Goal: Task Accomplishment & Management: Manage account settings

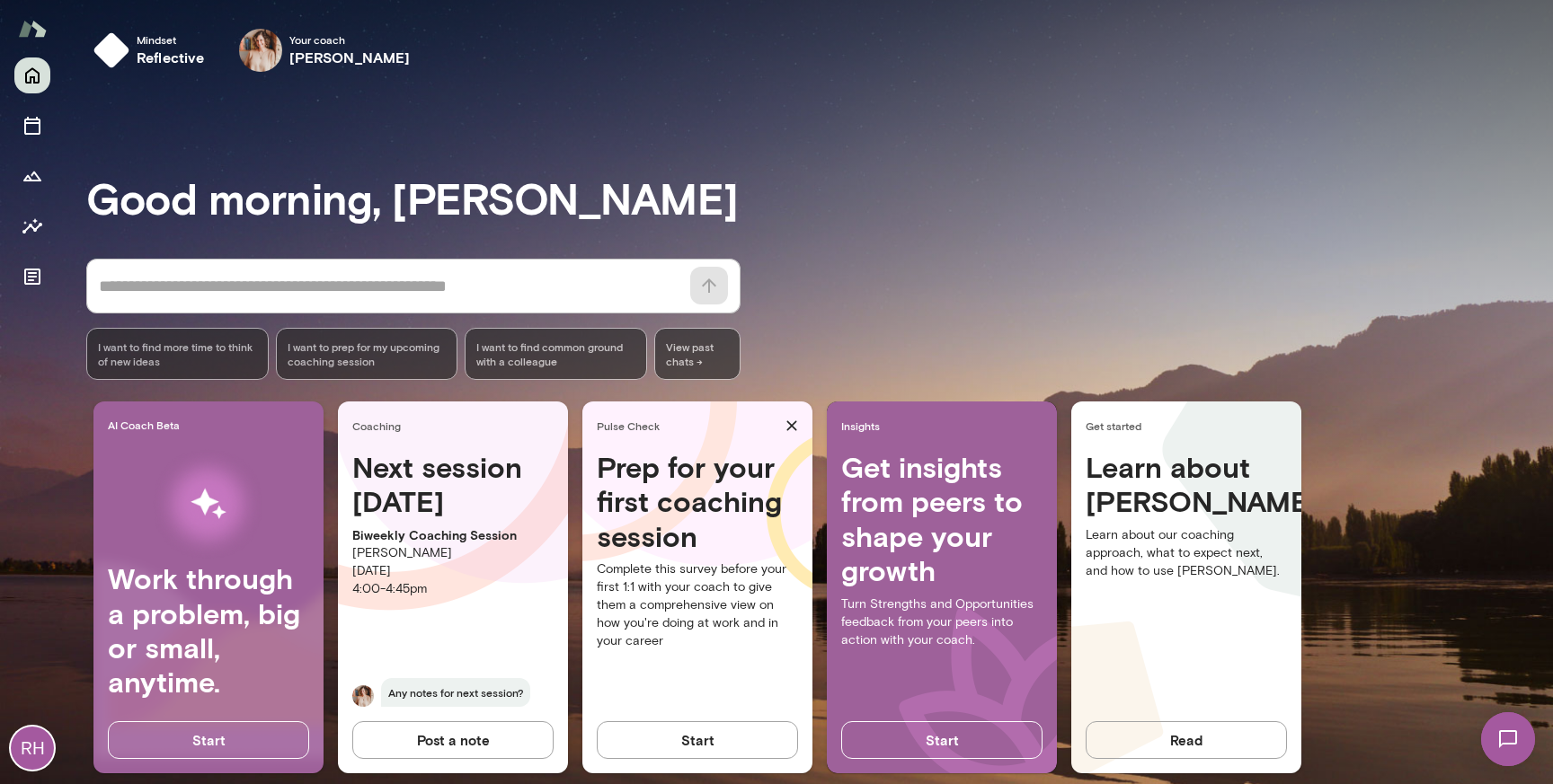
scroll to position [25, 0]
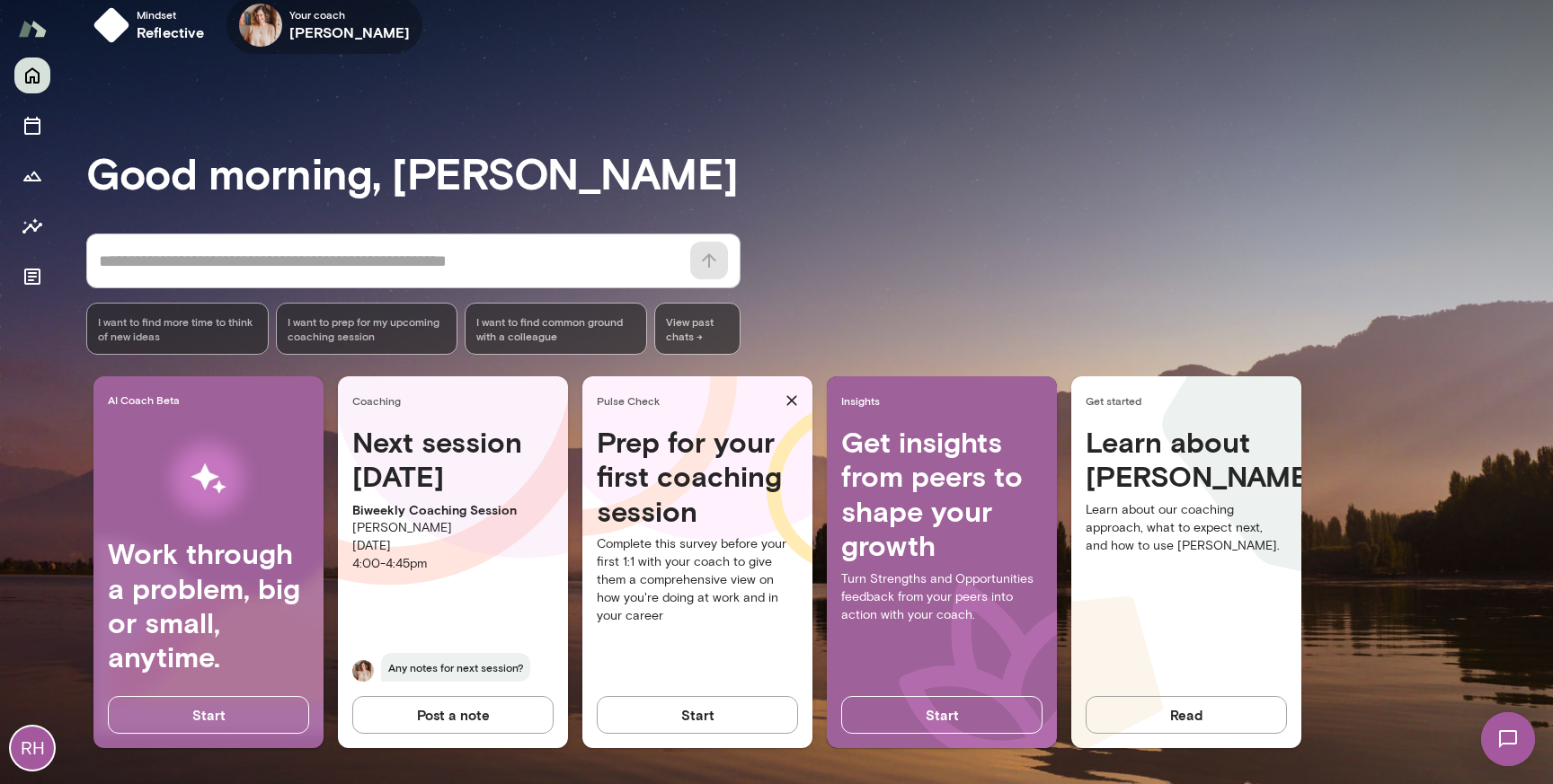
click at [355, 35] on h6 "[PERSON_NAME]" at bounding box center [350, 33] width 121 height 22
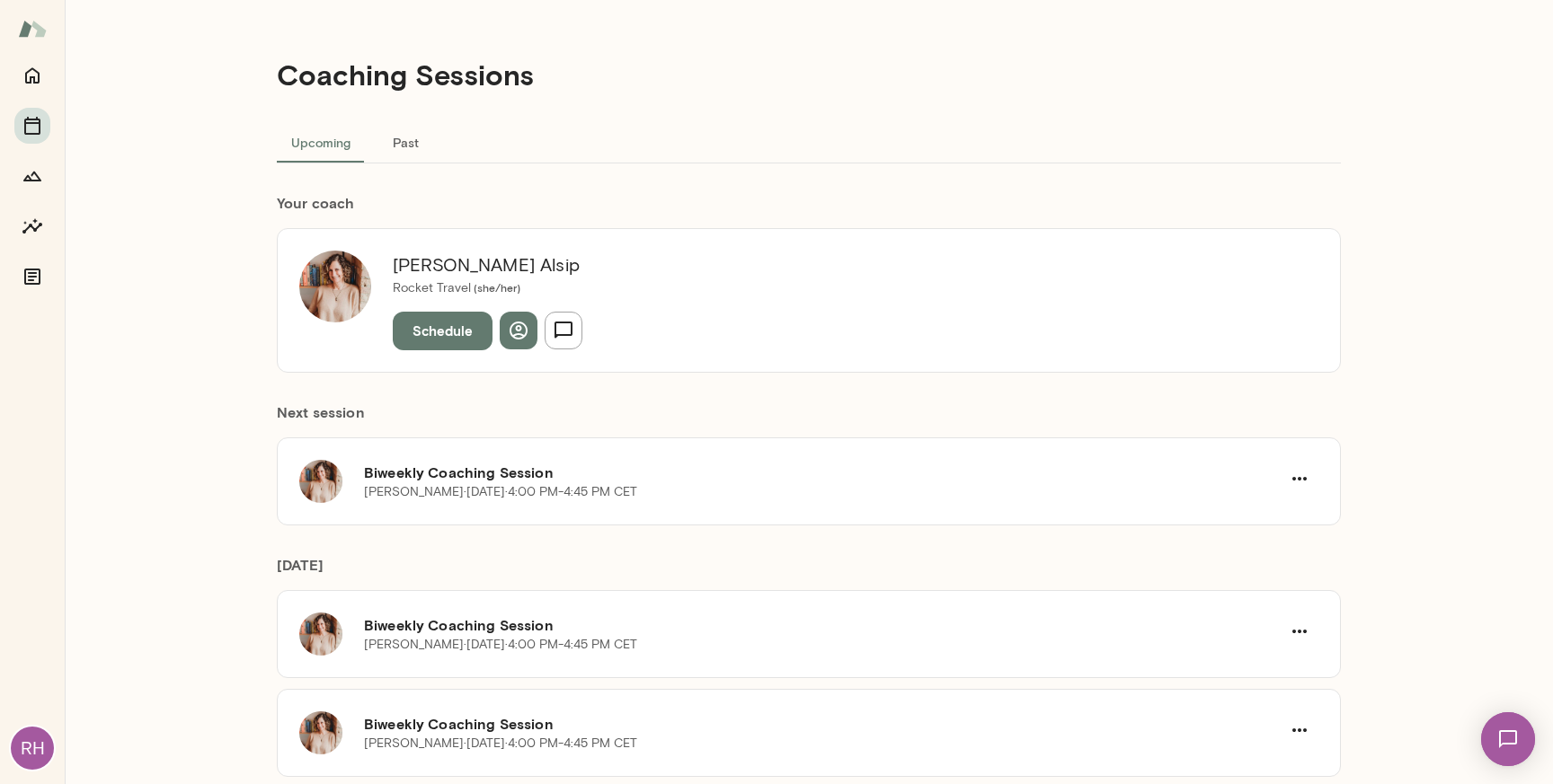
drag, startPoint x: 393, startPoint y: 266, endPoint x: 499, endPoint y: 262, distance: 106.1
click at [500, 263] on h6 "Nancy Alsip" at bounding box center [488, 265] width 190 height 29
drag, startPoint x: 499, startPoint y: 262, endPoint x: 426, endPoint y: 266, distance: 73.1
click at [426, 266] on h6 "Nancy Alsip" at bounding box center [488, 265] width 190 height 29
drag, startPoint x: 497, startPoint y: 272, endPoint x: 402, endPoint y: 272, distance: 95.0
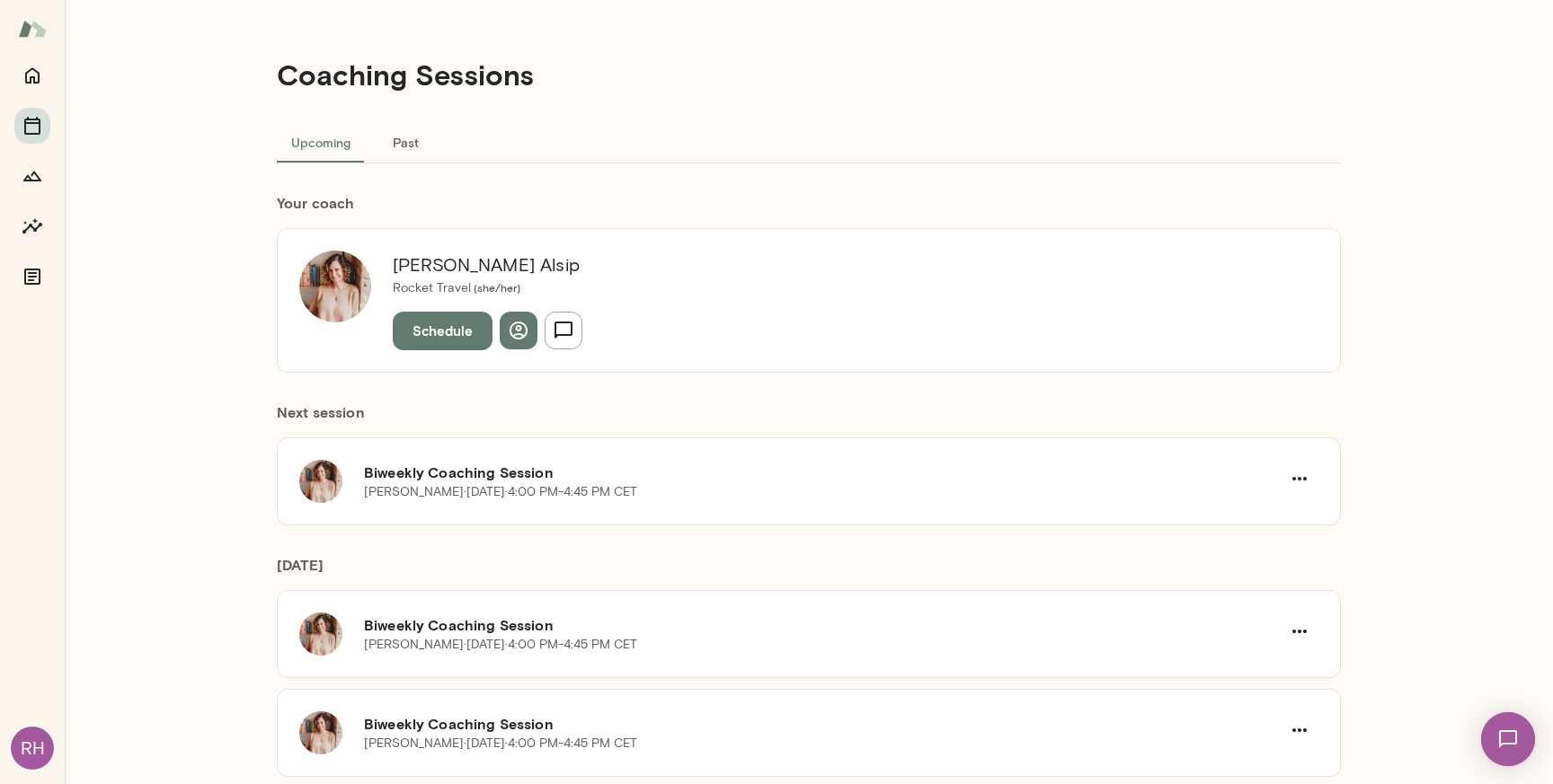
click at [402, 272] on h6 "Nancy Alsip" at bounding box center [488, 265] width 190 height 29
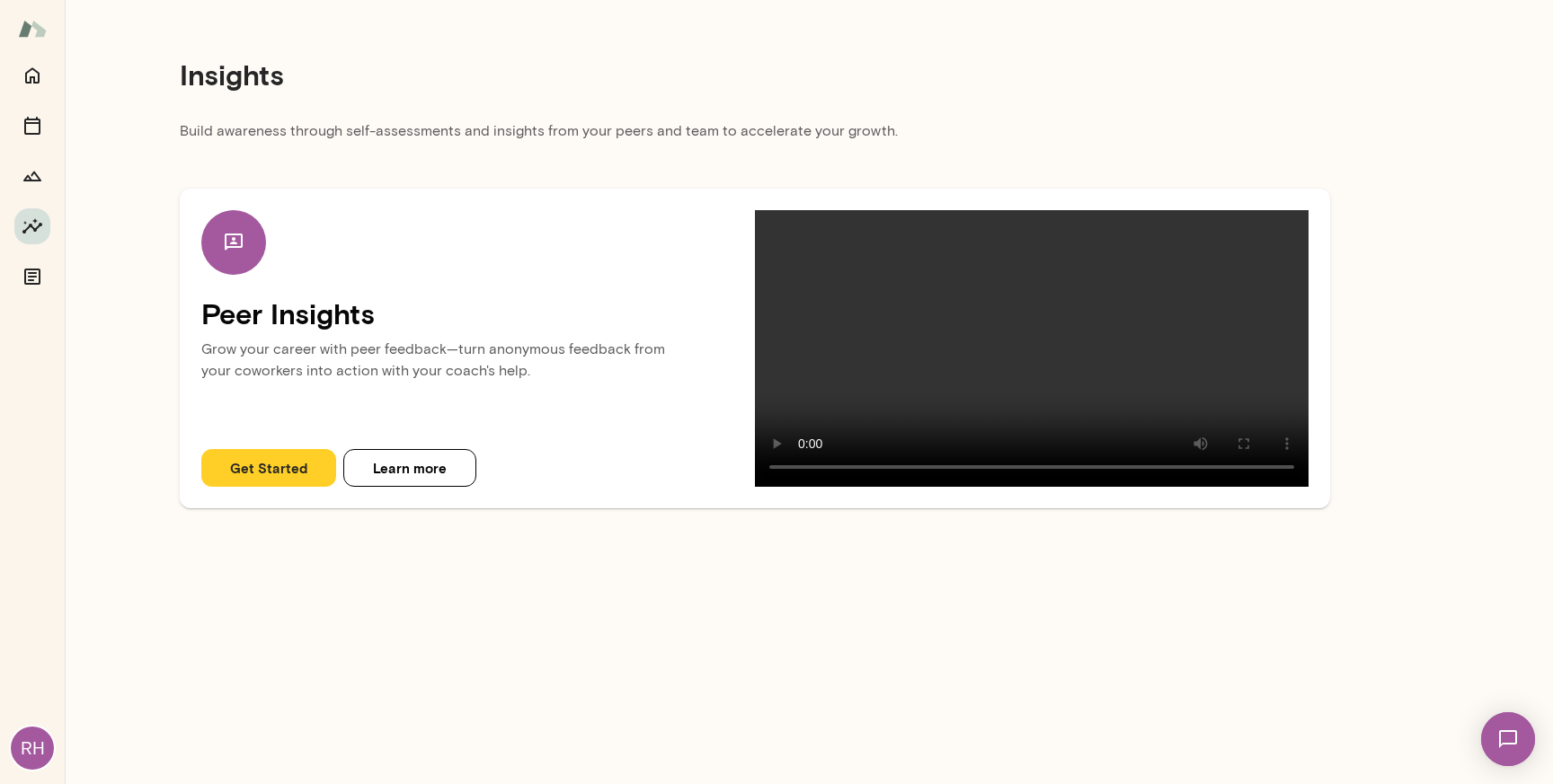
click at [297, 487] on button "Get Started" at bounding box center [269, 468] width 135 height 38
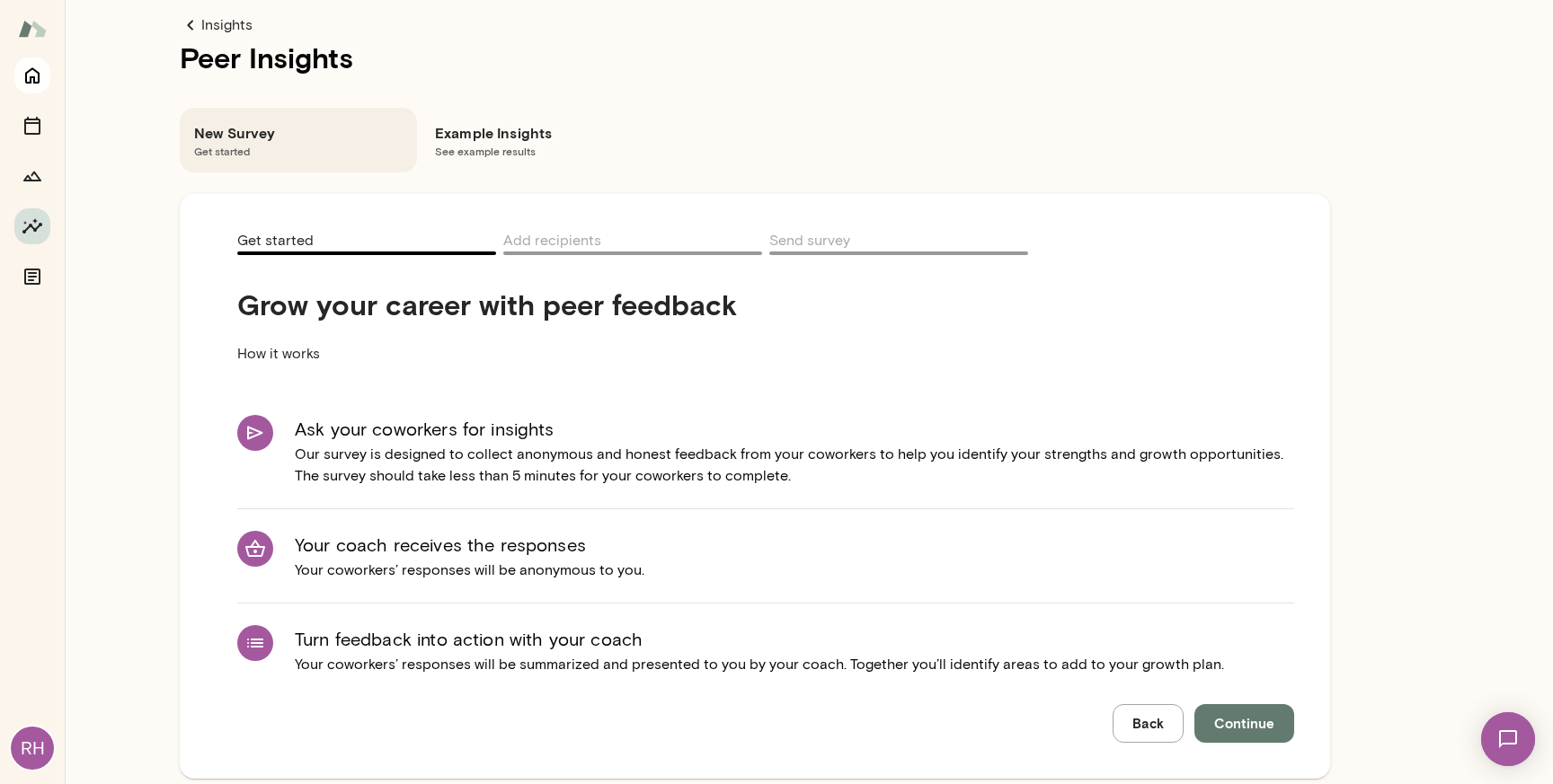
click at [30, 84] on icon "Home" at bounding box center [33, 75] width 22 height 22
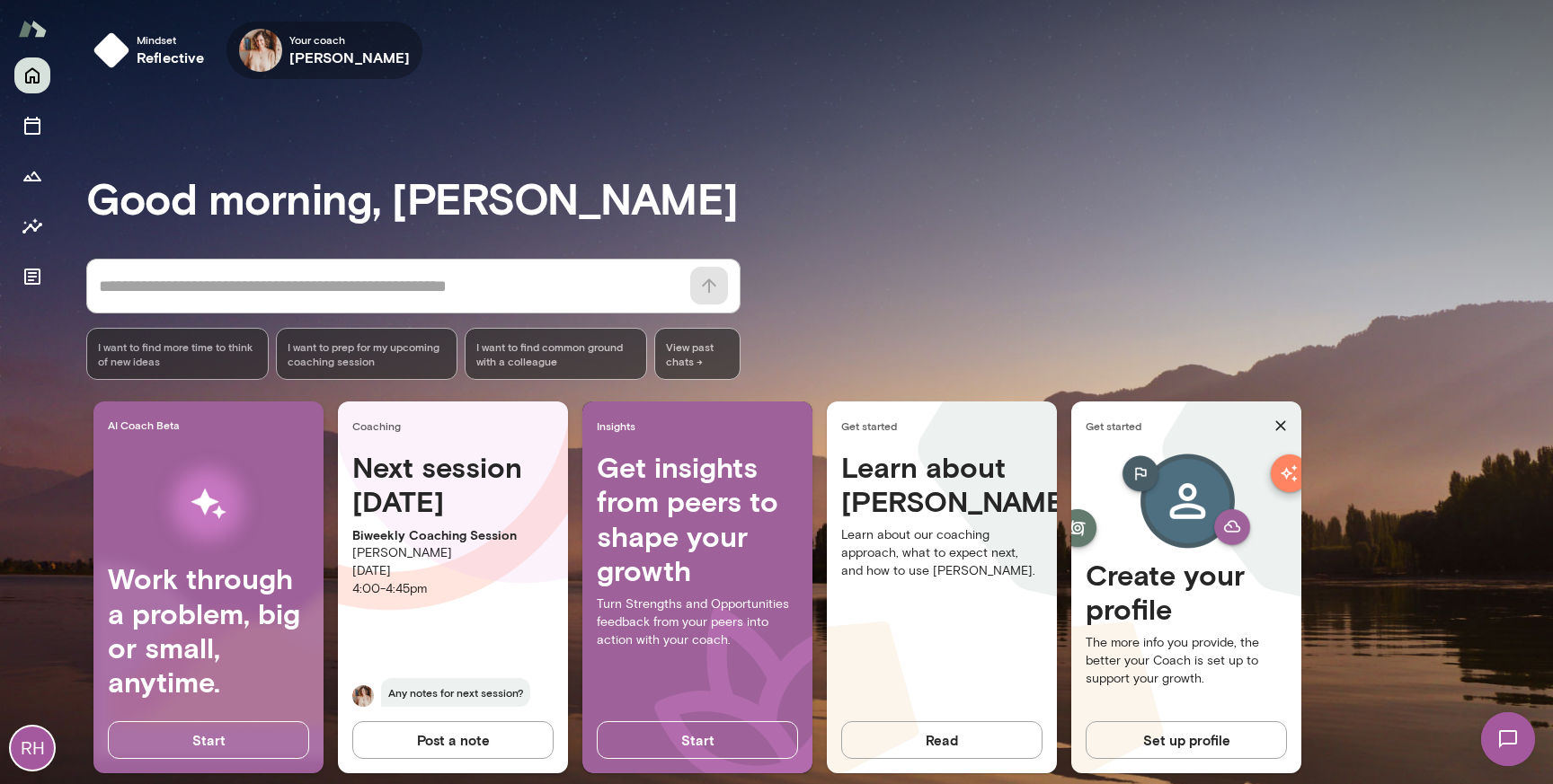
click at [328, 46] on span "Your coach" at bounding box center [350, 40] width 121 height 14
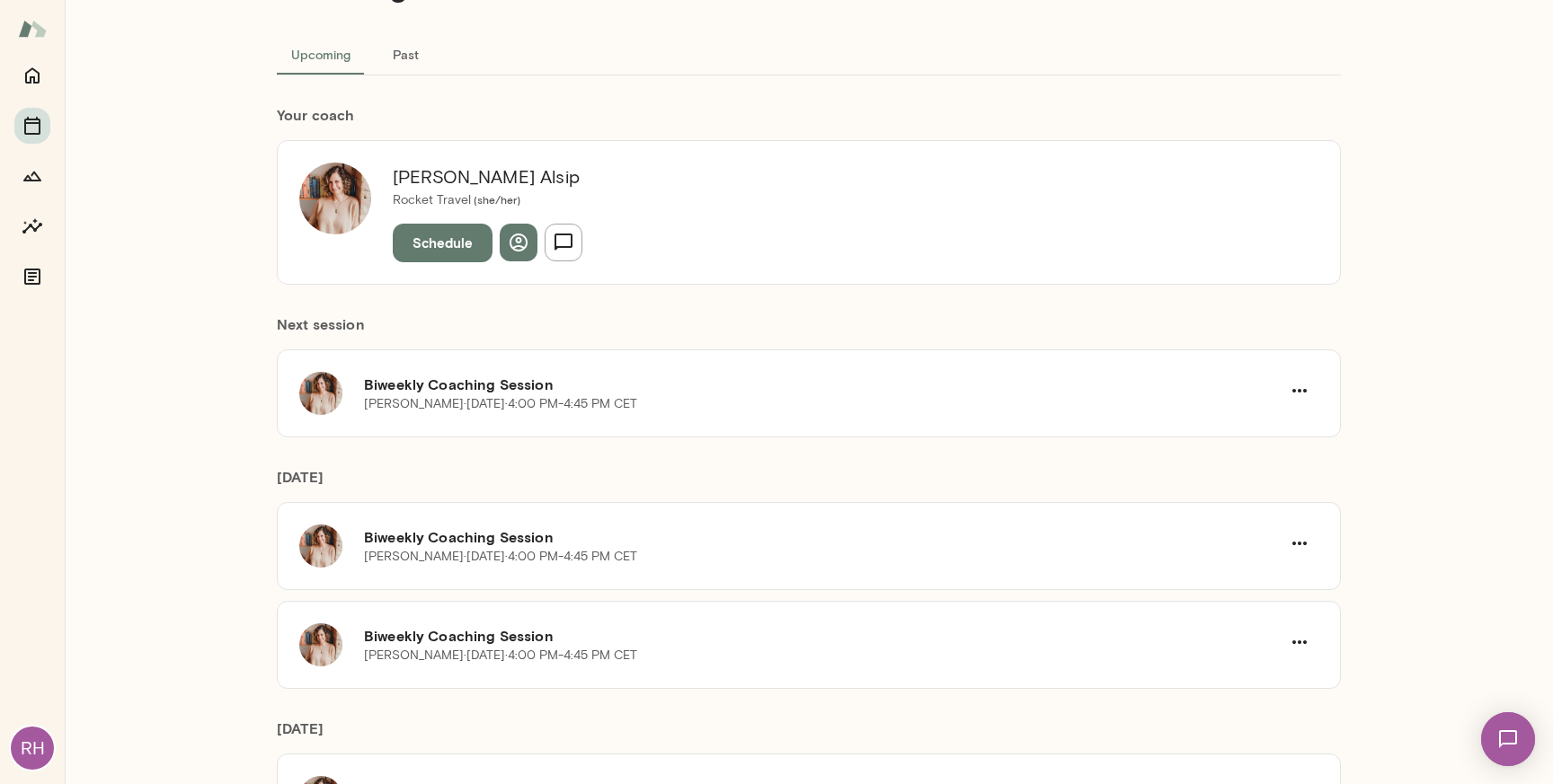
scroll to position [89, 0]
click at [565, 534] on h6 "Biweekly Coaching Session" at bounding box center [822, 536] width 917 height 22
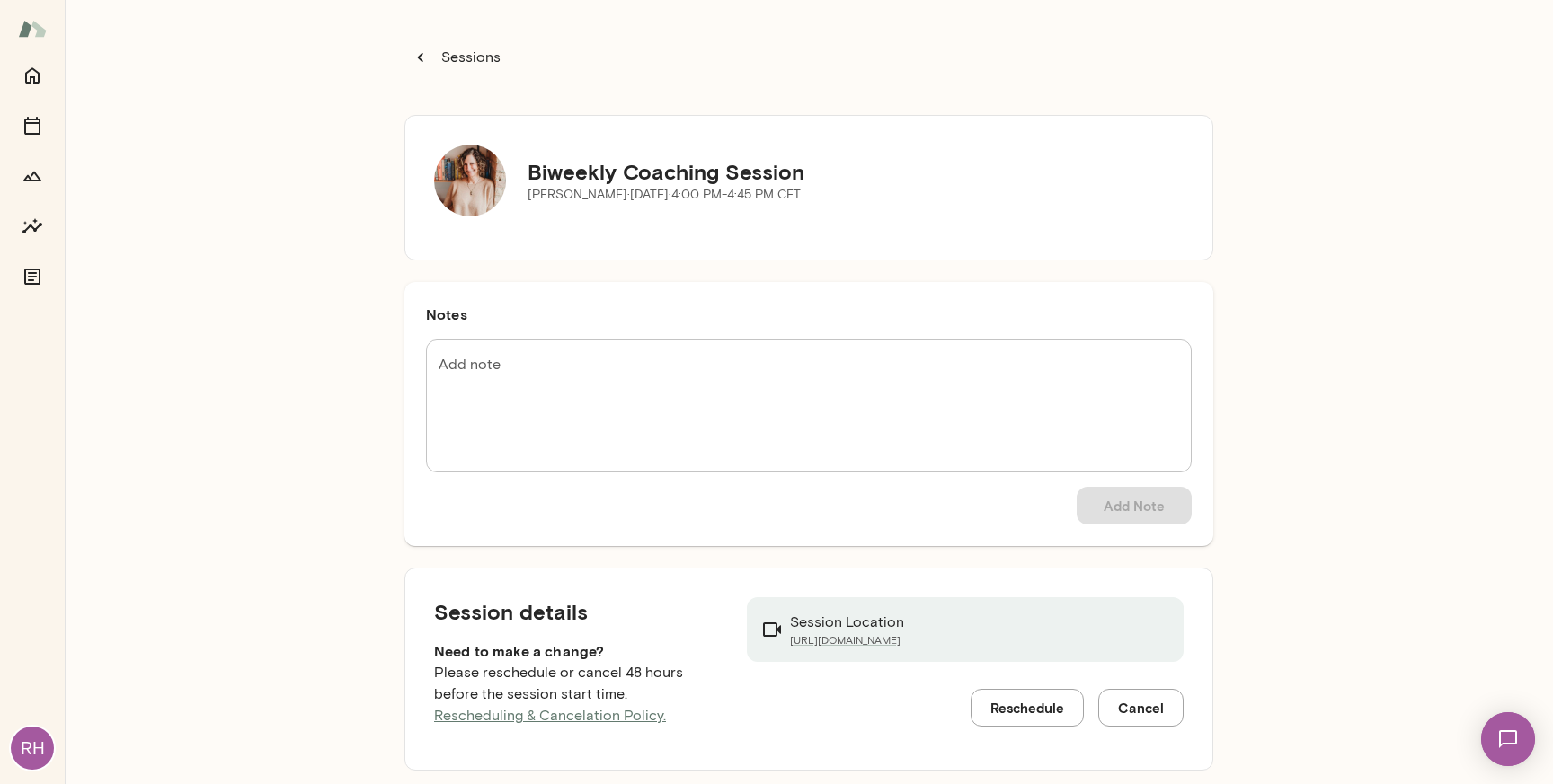
scroll to position [8, 0]
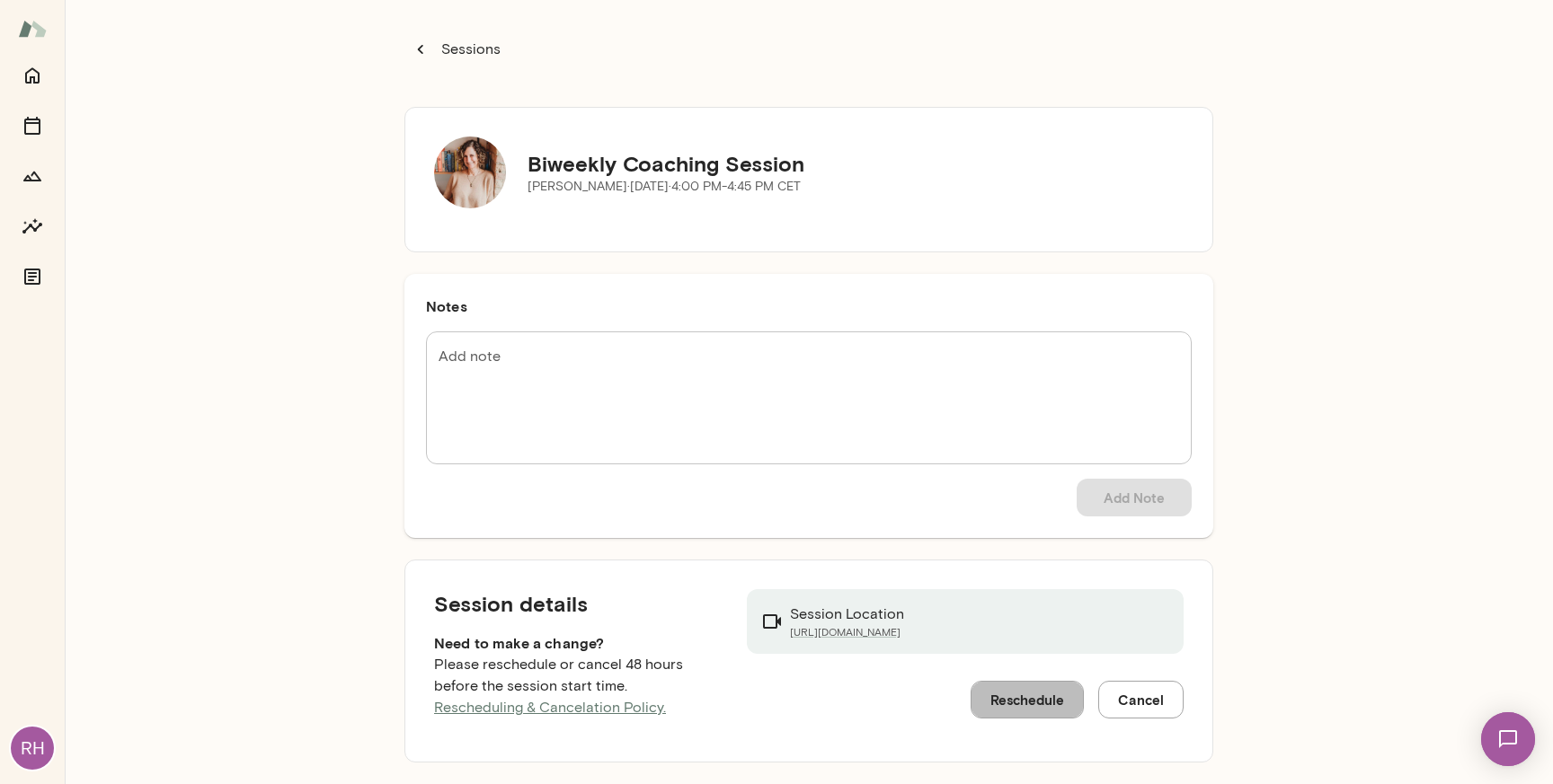
click at [1013, 715] on button "Reschedule" at bounding box center [1027, 700] width 113 height 38
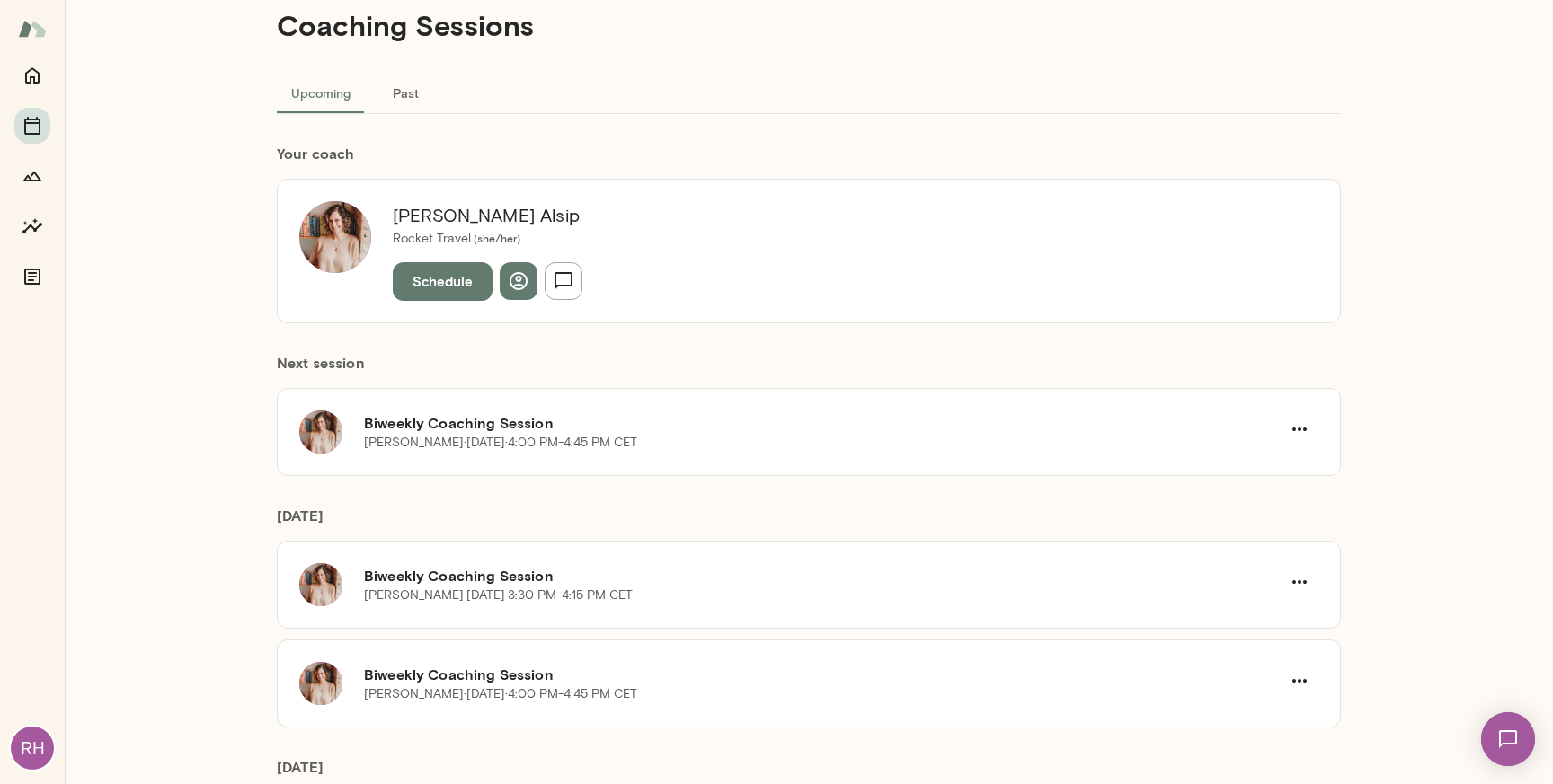
scroll to position [79, 0]
